Goal: Submit feedback/report problem

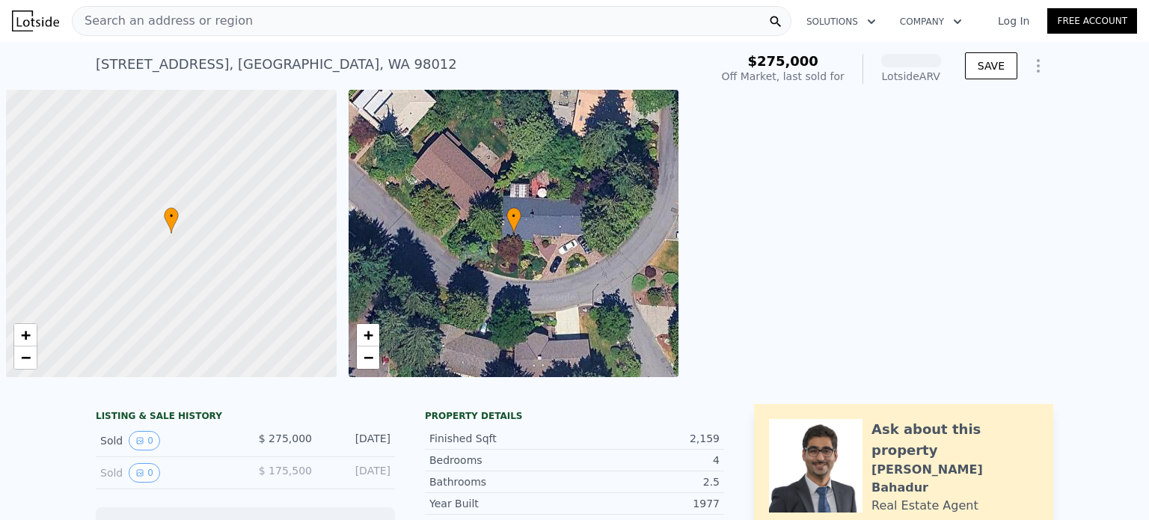
scroll to position [0, 6]
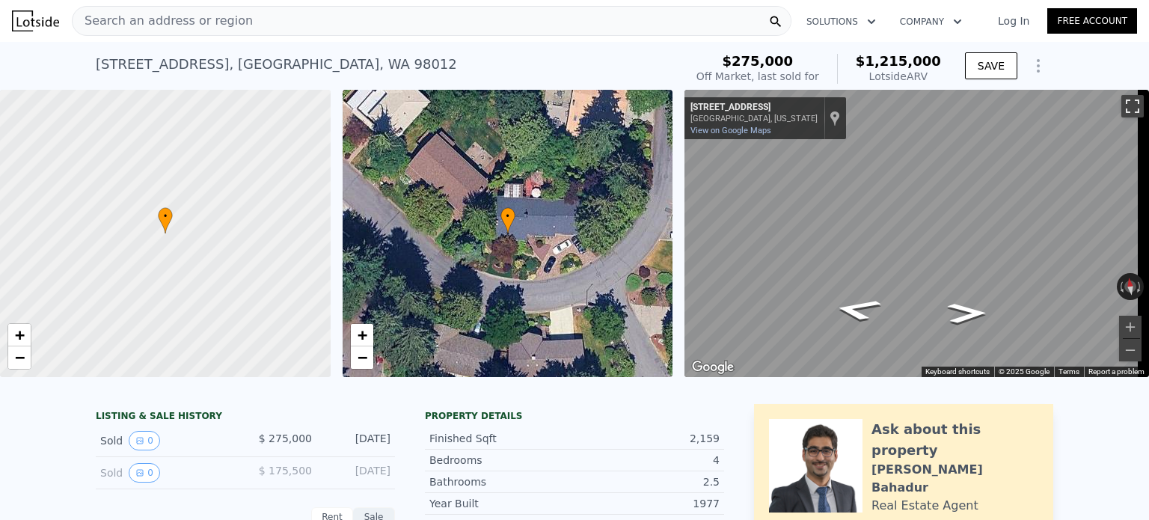
click at [1123, 108] on button "Toggle fullscreen view" at bounding box center [1132, 106] width 22 height 22
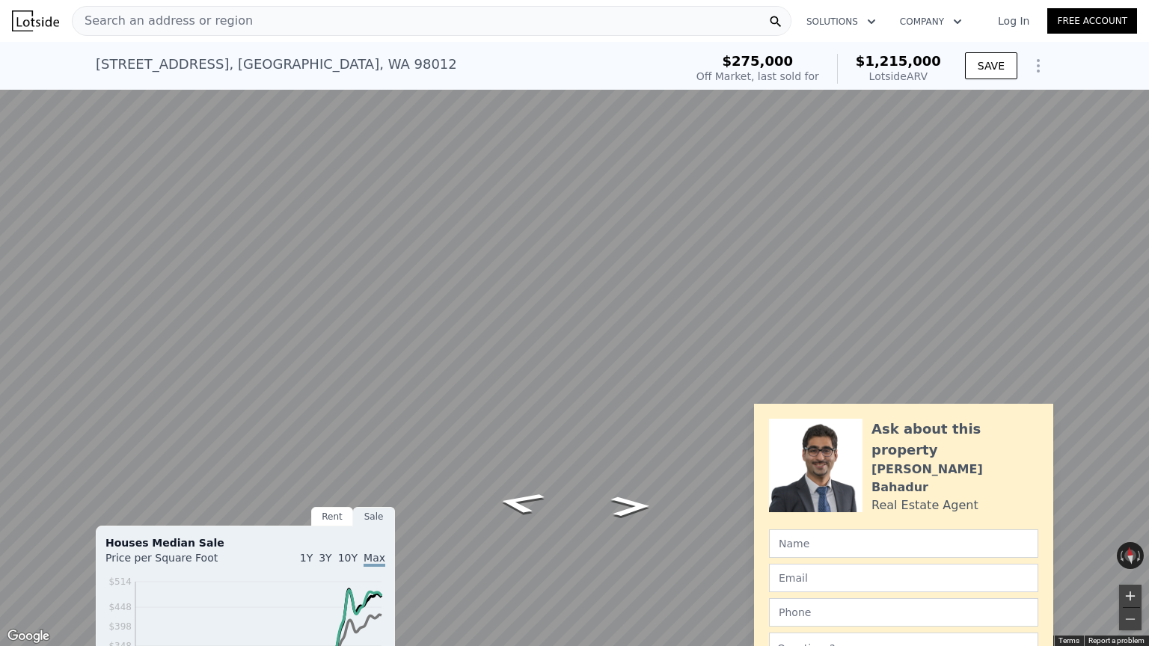
click at [1130, 519] on button "Zoom in" at bounding box center [1130, 596] width 22 height 22
click at [628, 475] on icon "Go East, 152nd Pl SE" at bounding box center [630, 476] width 78 height 33
click at [1089, 519] on link "Report a problem" at bounding box center [1117, 641] width 56 height 8
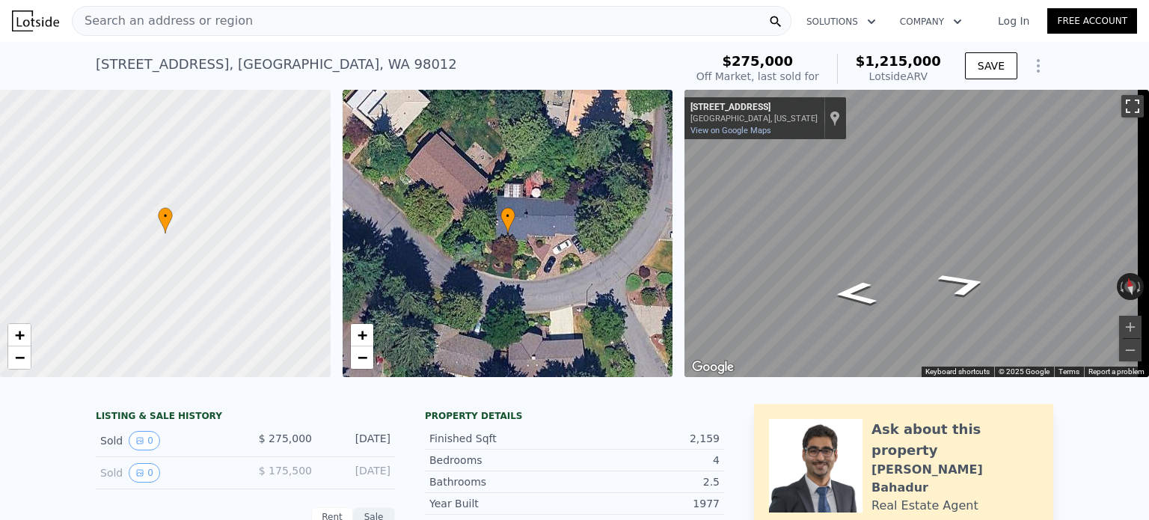
click at [1121, 109] on button "Toggle fullscreen view" at bounding box center [1132, 106] width 22 height 22
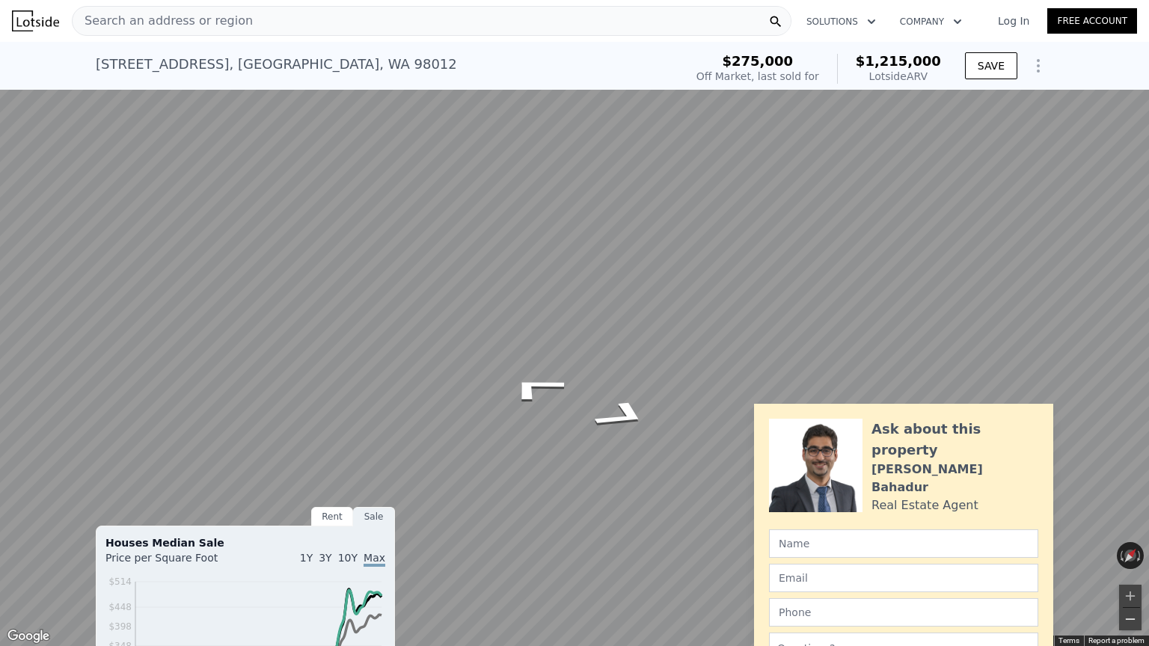
click at [1133, 519] on button "Zoom out" at bounding box center [1130, 619] width 22 height 22
click at [527, 385] on icon "Go West, 152nd Pl SE" at bounding box center [535, 388] width 111 height 44
click at [1130, 10] on button "Toggle fullscreen view" at bounding box center [1132, 16] width 22 height 22
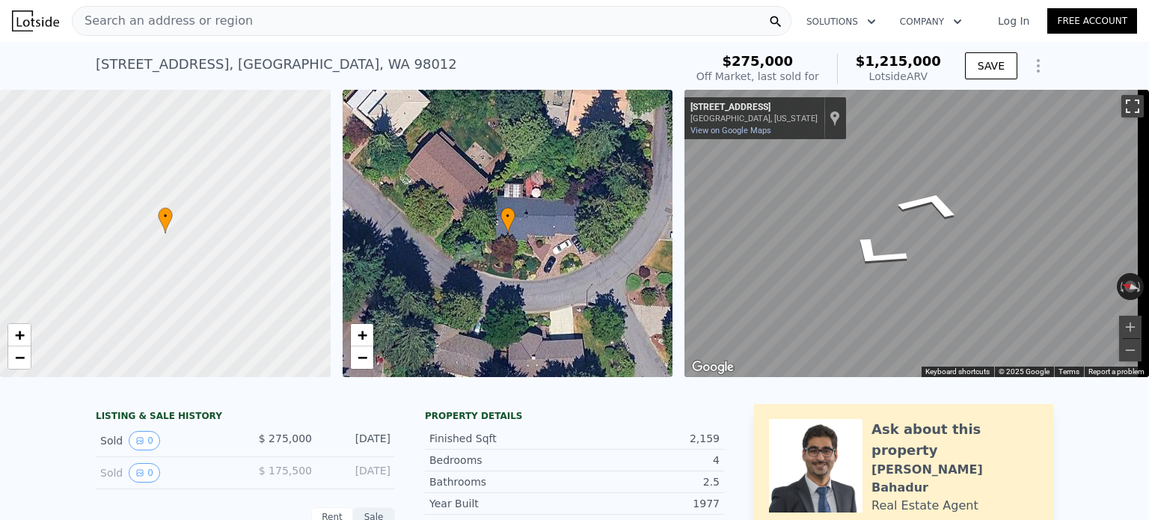
scroll to position [358, 0]
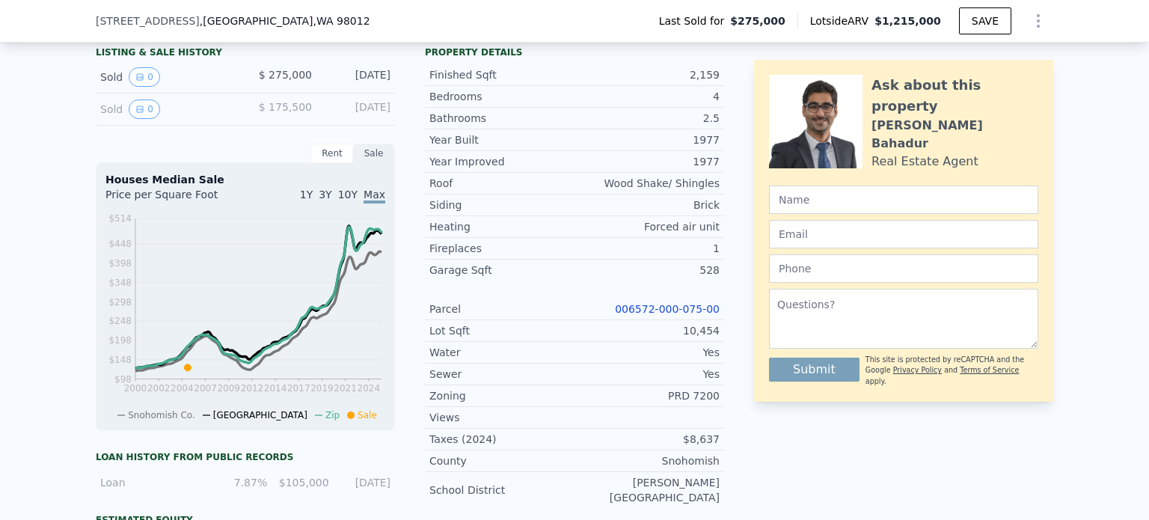
click at [682, 315] on link "006572-000-075-00" at bounding box center [667, 309] width 105 height 12
